Goal: Find specific page/section: Find specific page/section

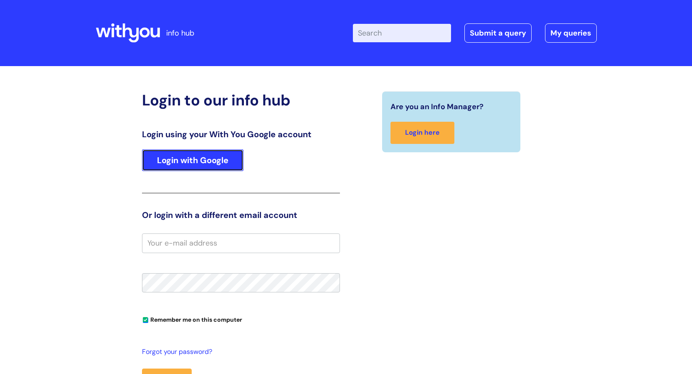
click at [184, 165] on link "Login with Google" at bounding box center [193, 160] width 102 height 22
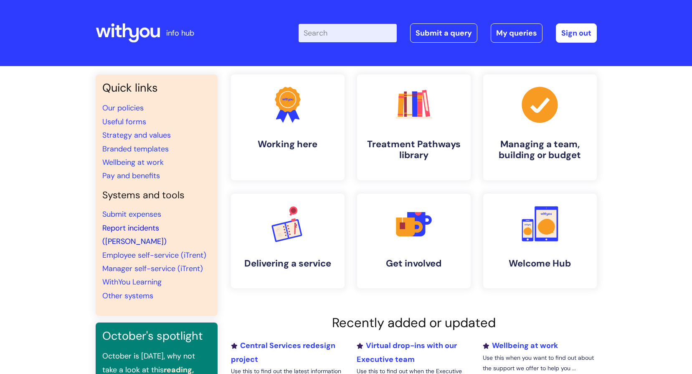
click at [153, 227] on link "Report incidents (Ulysses)" at bounding box center [134, 234] width 64 height 23
click at [141, 248] on li "Employee self-service (iTrent)" at bounding box center [156, 254] width 109 height 13
click at [143, 250] on link "Employee self-service (iTrent)" at bounding box center [154, 255] width 104 height 10
